Goal: Task Accomplishment & Management: Manage account settings

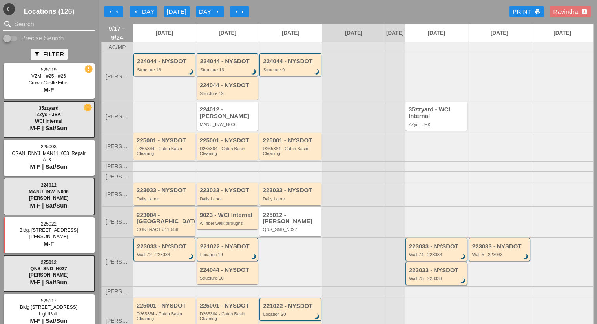
click at [46, 27] on input "Search" at bounding box center [49, 24] width 70 height 13
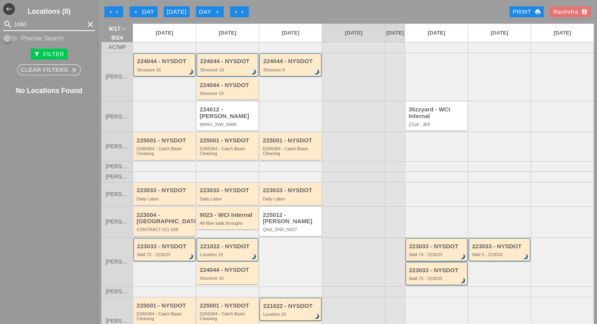
type input "1660"
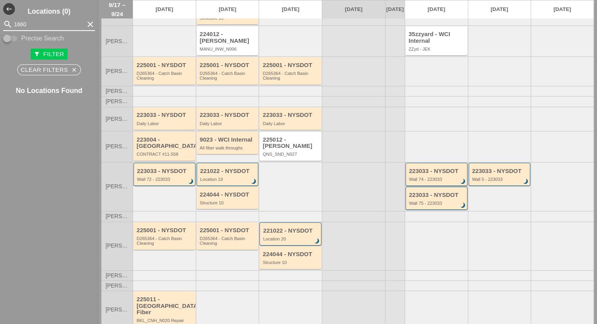
scroll to position [78, 0]
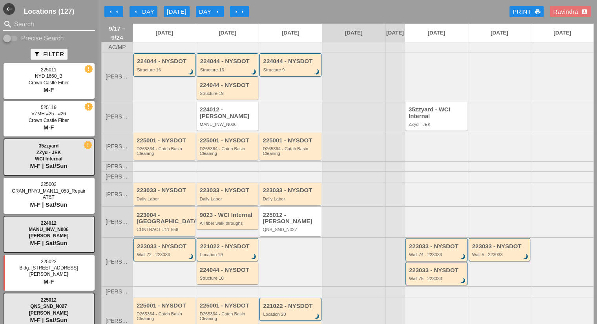
click at [51, 25] on input "Search" at bounding box center [49, 24] width 70 height 13
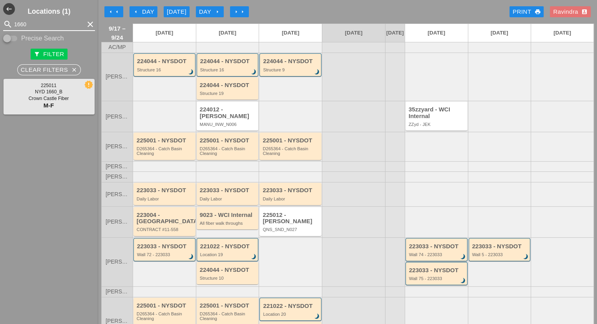
type input "1660"
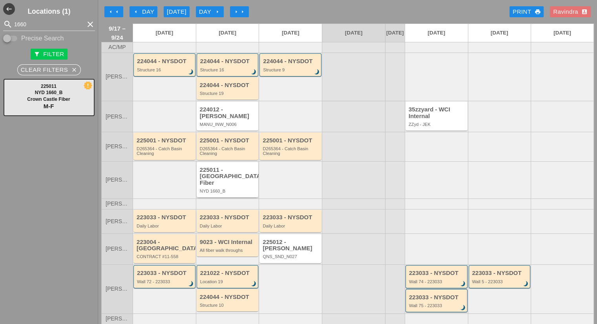
click at [215, 184] on div "225011 - [GEOGRAPHIC_DATA] Fiber" at bounding box center [228, 177] width 57 height 20
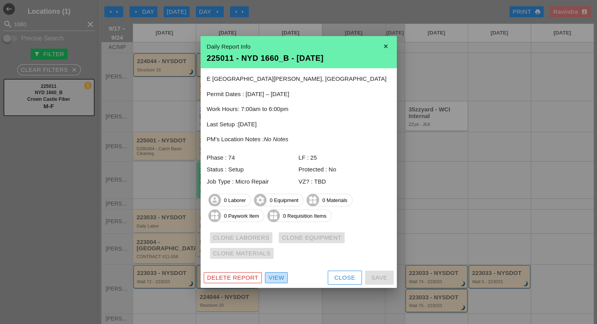
click at [274, 277] on div "View" at bounding box center [276, 278] width 16 height 9
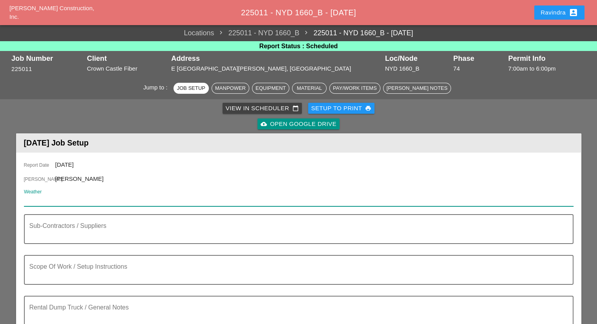
click at [88, 197] on input "Weather" at bounding box center [293, 200] width 538 height 13
paste input "Thu 18 Day 82° 18% NW 6 mph Chance of a morning shower. Cloudy skies early, fol…"
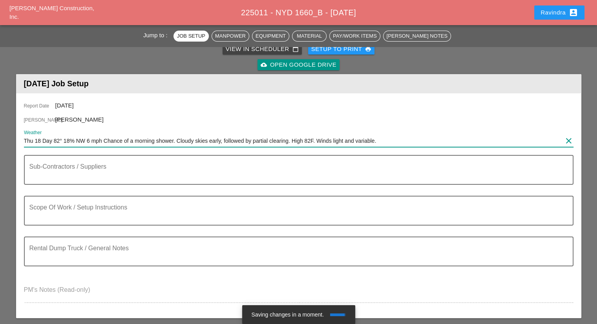
scroll to position [78, 0]
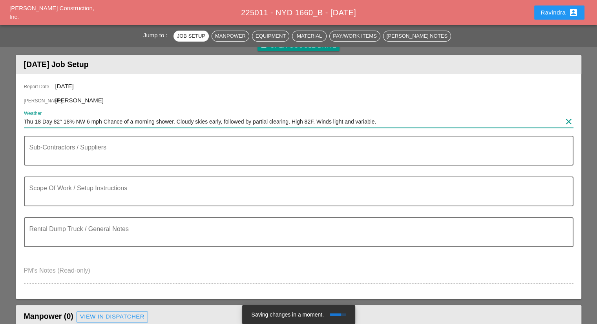
type input "Thu 18 Day 82° 18% NW 6 mph Chance of a morning shower. Cloudy skies early, fol…"
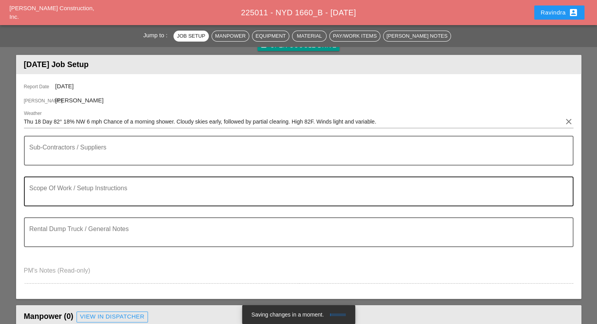
click at [77, 179] on div "Scope Of Work / Setup Instructions" at bounding box center [295, 191] width 532 height 28
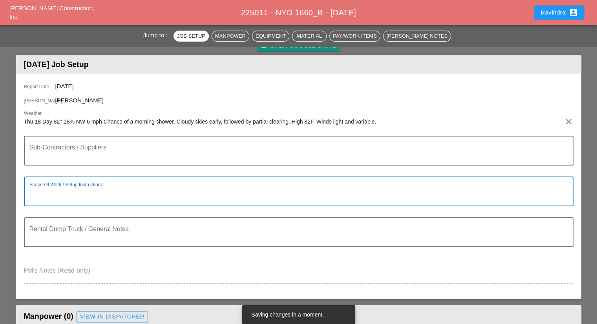
paste textarea "Scope of Work [DATE]: 1) Investigate entire microtrench & locate damaged microc…"
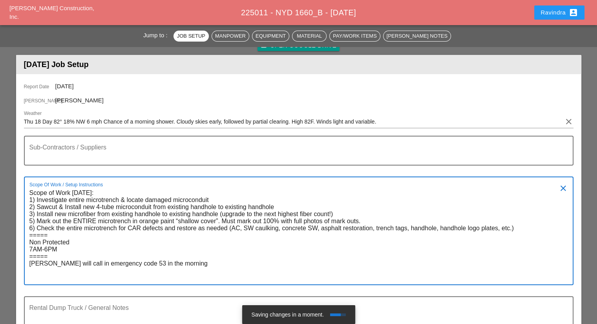
drag, startPoint x: 32, startPoint y: 219, endPoint x: 24, endPoint y: 219, distance: 8.2
click at [24, 219] on div "Scope Of Work / Setup Instructions Scope of Work [DATE]: 1) Investigate entire …" at bounding box center [298, 231] width 549 height 109
drag, startPoint x: 31, startPoint y: 228, endPoint x: 27, endPoint y: 227, distance: 4.4
click at [27, 227] on div "Scope Of Work / Setup Instructions Scope of Work [DATE]: 1) Investigate entire …" at bounding box center [298, 231] width 549 height 109
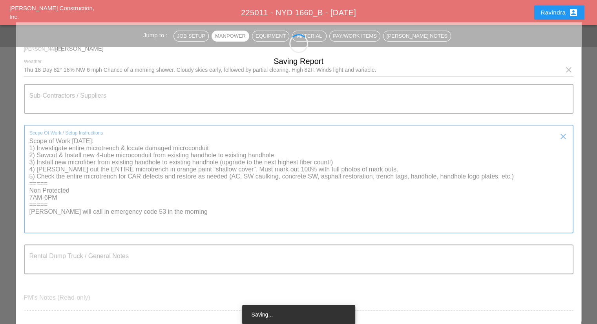
scroll to position [39, 0]
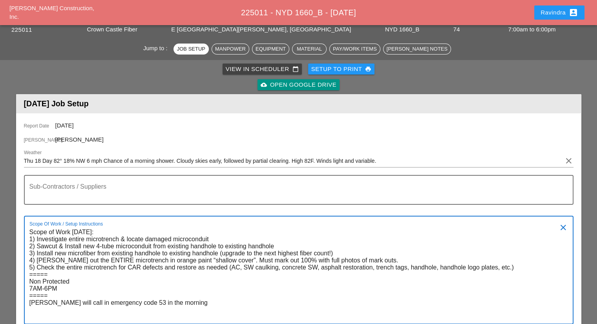
type textarea "Scope of Work [DATE]: 1) Investigate entire microtrench & locate damaged microc…"
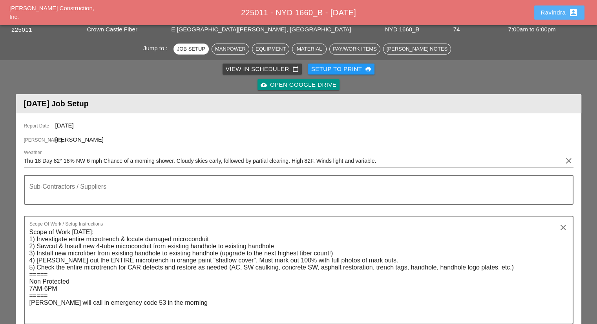
click at [547, 14] on div "Ravindra account_box" at bounding box center [559, 12] width 38 height 9
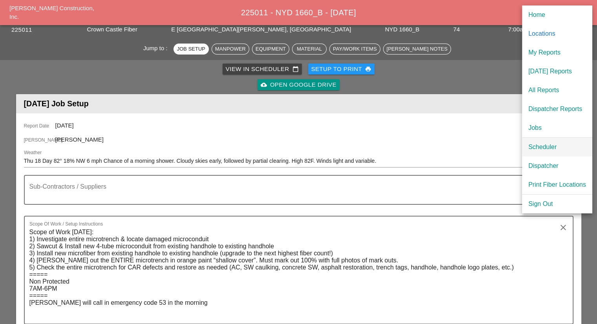
click at [531, 148] on div "Scheduler" at bounding box center [557, 146] width 58 height 9
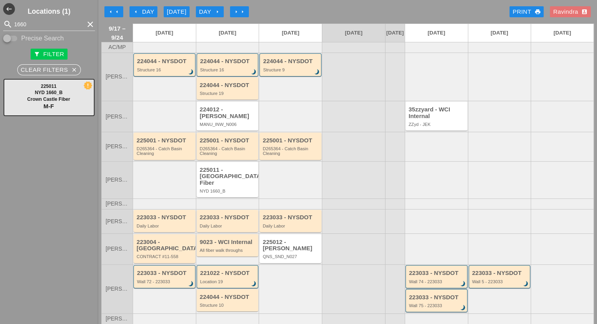
click at [145, 12] on div "arrow_left Day" at bounding box center [144, 11] width 22 height 9
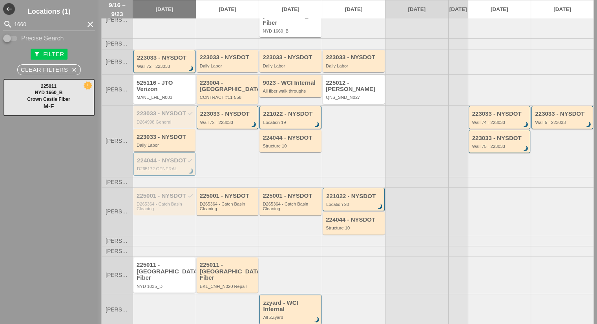
scroll to position [162, 0]
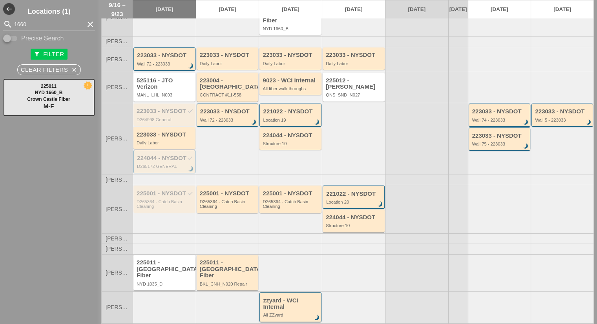
click at [168, 270] on div "225011 - [GEOGRAPHIC_DATA] Fiber NYD 1035_D" at bounding box center [165, 272] width 57 height 27
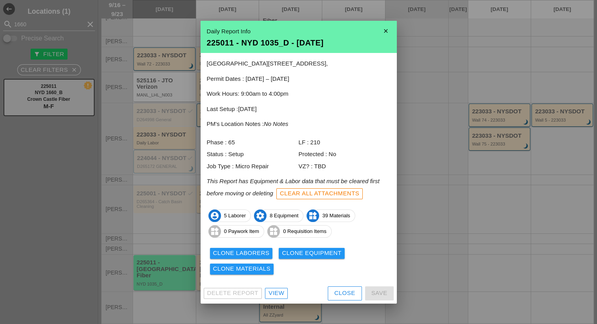
click at [345, 296] on div "Close" at bounding box center [344, 293] width 21 height 9
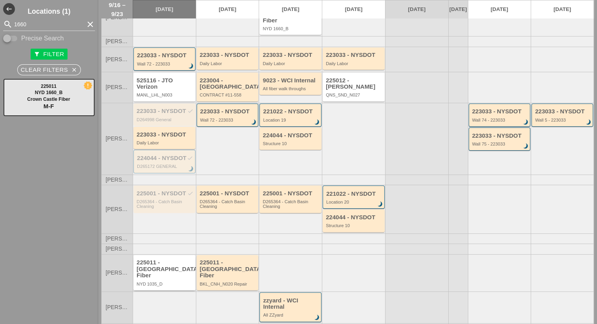
click at [162, 266] on div "225011 - [GEOGRAPHIC_DATA] Fiber" at bounding box center [165, 269] width 57 height 20
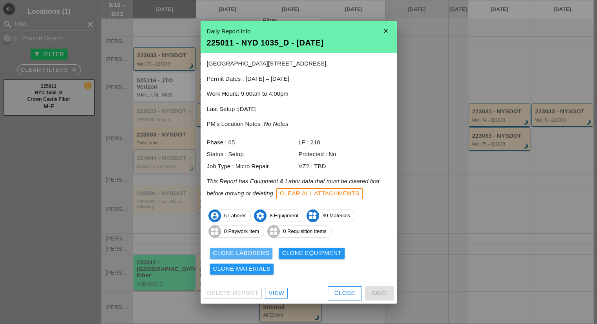
click at [254, 254] on div "Clone Laborers" at bounding box center [241, 253] width 57 height 9
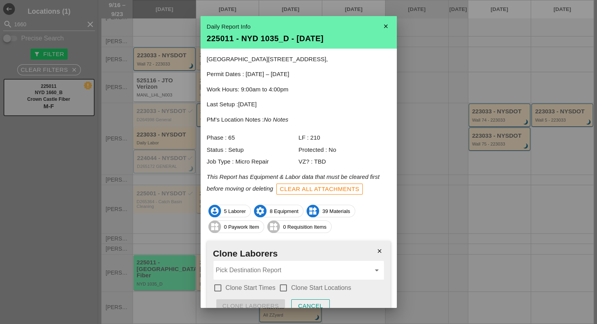
click at [246, 272] on input "Pick Destination Report" at bounding box center [293, 270] width 155 height 13
click at [251, 290] on div "225011 - NYD 1660 _B - [DATE]" at bounding box center [295, 289] width 152 height 9
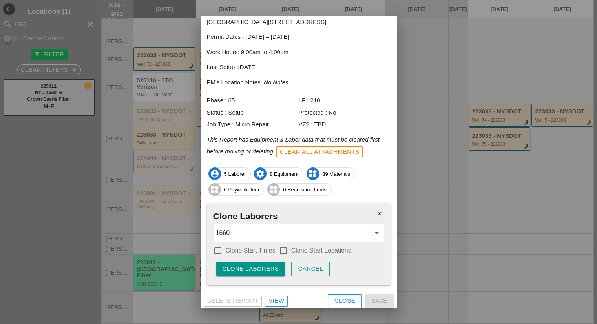
scroll to position [41, 0]
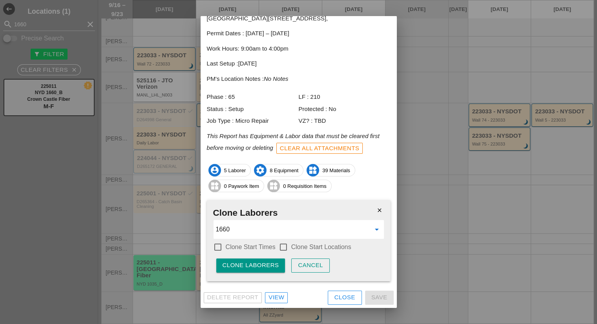
type input "225011 - NYD 1660_B - [DATE]"
click at [265, 250] on label "Clone Start Times" at bounding box center [251, 247] width 50 height 8
click at [292, 250] on label "Clone Start Locations" at bounding box center [321, 247] width 60 height 8
click at [269, 264] on div "Clone Laborers" at bounding box center [251, 265] width 57 height 9
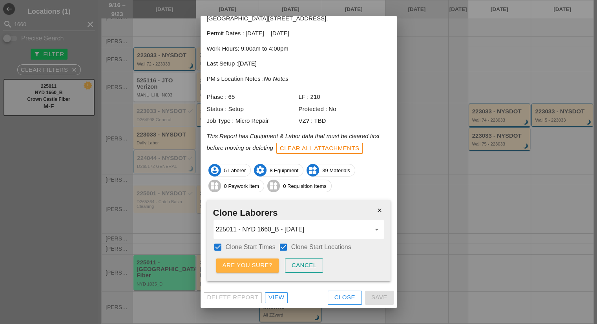
click at [269, 264] on div "Are you sure?" at bounding box center [248, 265] width 50 height 9
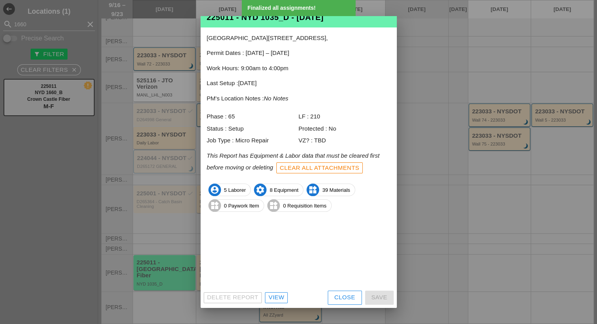
scroll to position [0, 0]
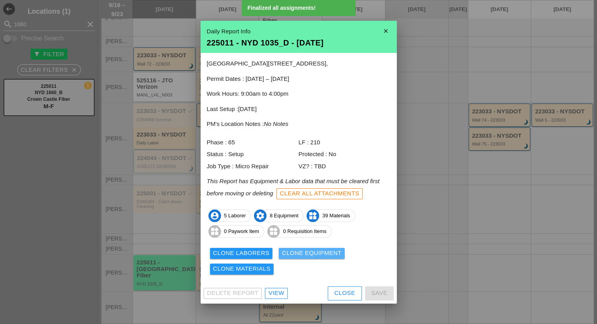
click at [298, 250] on div "Clone Equipment" at bounding box center [312, 253] width 60 height 9
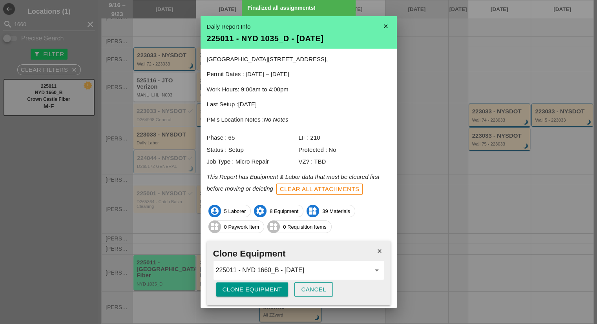
click at [255, 283] on div "close Clone Equipment 225011 - NYD 1660_B - [DATE] arrow_drop_down Clone Equipm…" at bounding box center [299, 273] width 184 height 64
click at [254, 285] on div "Clone Equipment" at bounding box center [253, 289] width 60 height 9
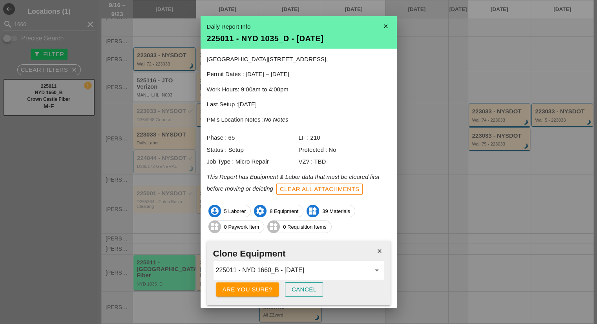
click at [254, 285] on div "Are you sure?" at bounding box center [248, 289] width 50 height 9
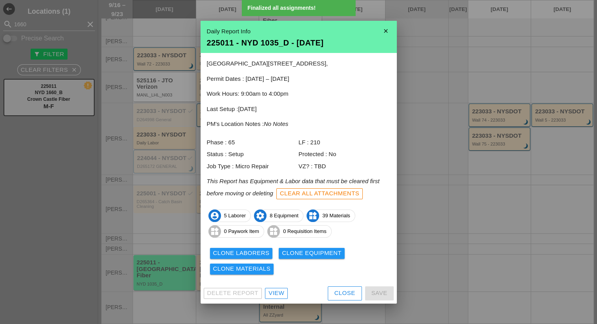
click at [248, 274] on div "Clone Laborers Clone Equipment Clone Materials" at bounding box center [299, 261] width 184 height 31
click at [248, 267] on div "Clone Materials" at bounding box center [242, 268] width 58 height 9
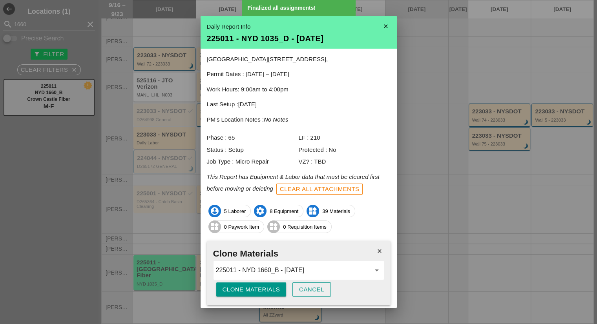
click at [240, 287] on div "Clone Materials" at bounding box center [252, 289] width 58 height 9
click at [240, 287] on div "Are you sure?" at bounding box center [248, 289] width 50 height 9
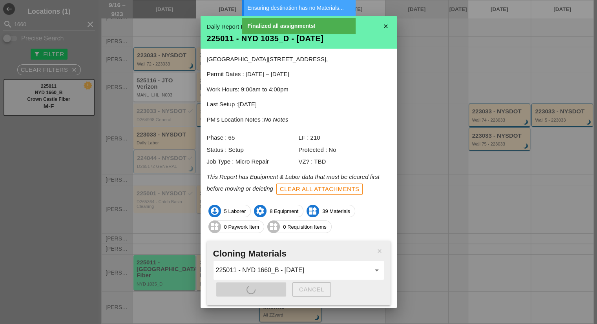
scroll to position [24, 0]
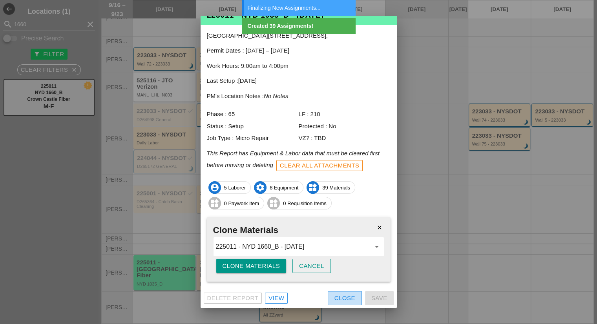
click at [334, 295] on div "Close" at bounding box center [344, 298] width 21 height 9
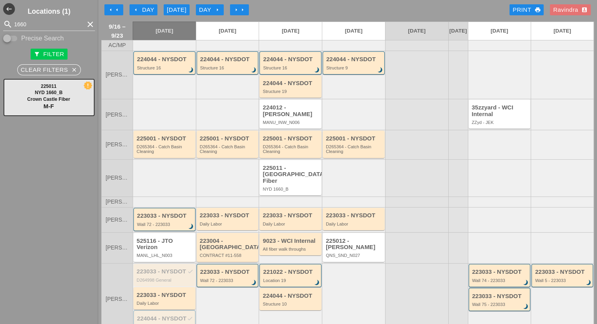
scroll to position [0, 0]
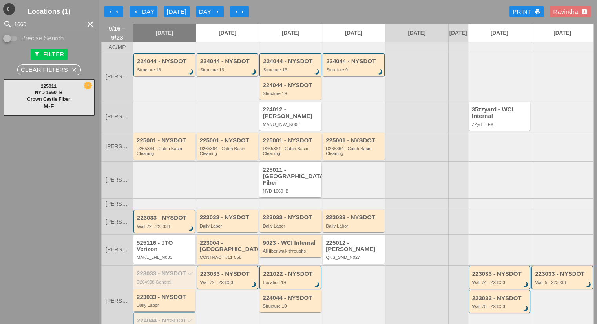
click at [285, 183] on div "225011 - [GEOGRAPHIC_DATA] Fiber" at bounding box center [291, 177] width 57 height 20
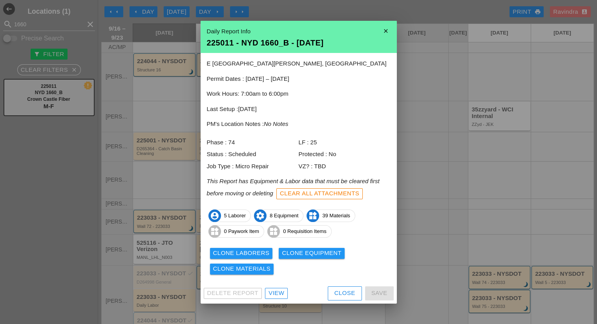
click at [272, 296] on div "View" at bounding box center [276, 293] width 16 height 9
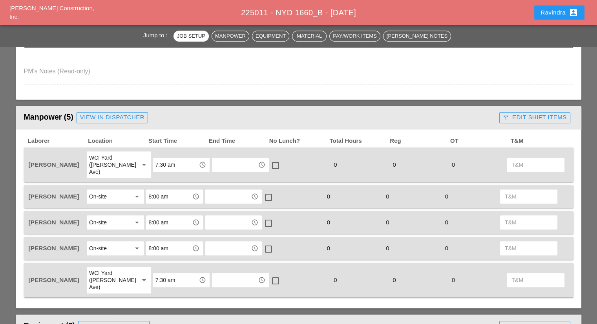
scroll to position [353, 0]
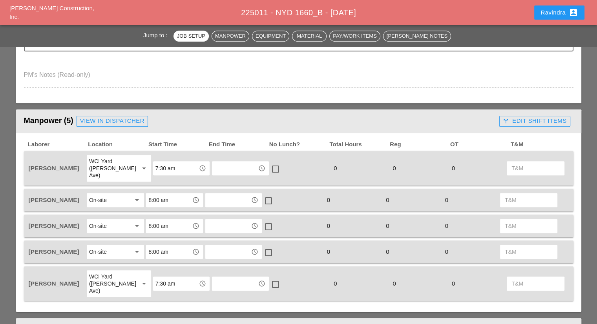
click at [133, 122] on div "View in Dispatcher" at bounding box center [112, 121] width 64 height 9
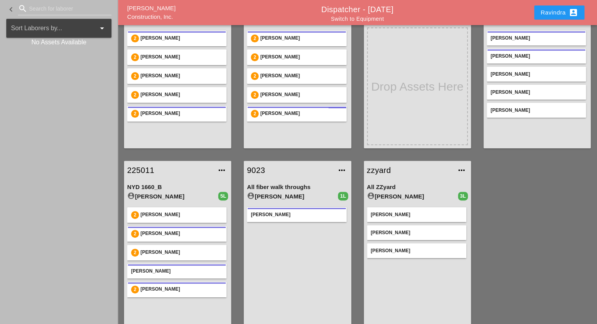
scroll to position [251, 0]
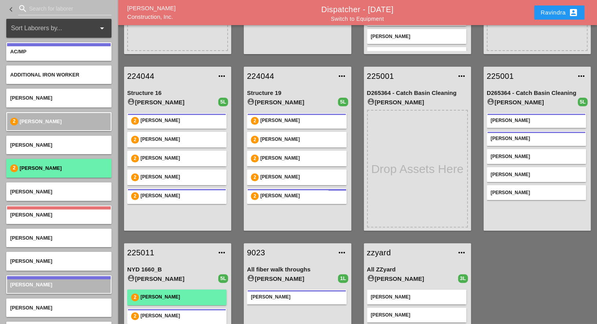
scroll to position [251, 0]
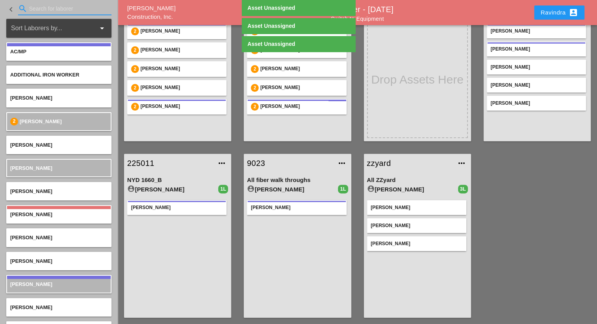
click at [51, 13] on input "Search for laborer" at bounding box center [64, 8] width 71 height 13
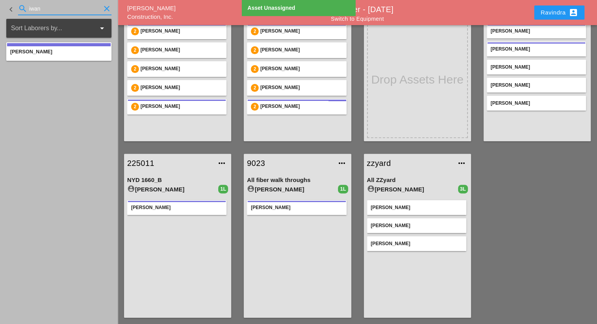
type input "iwan"
